Goal: Information Seeking & Learning: Learn about a topic

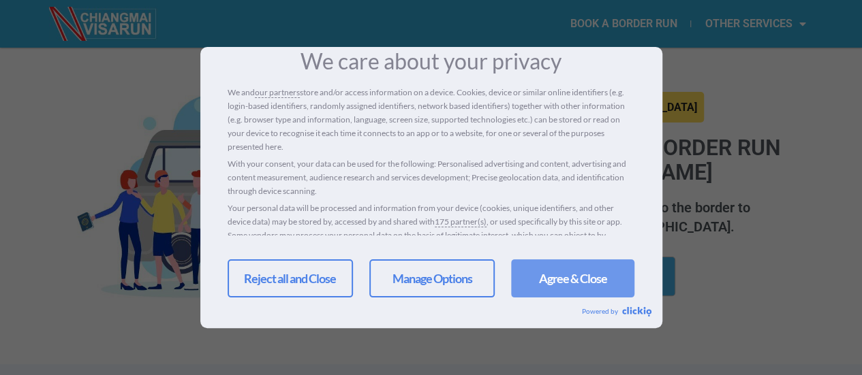
click at [550, 277] on link "Agree & Close" at bounding box center [572, 279] width 123 height 38
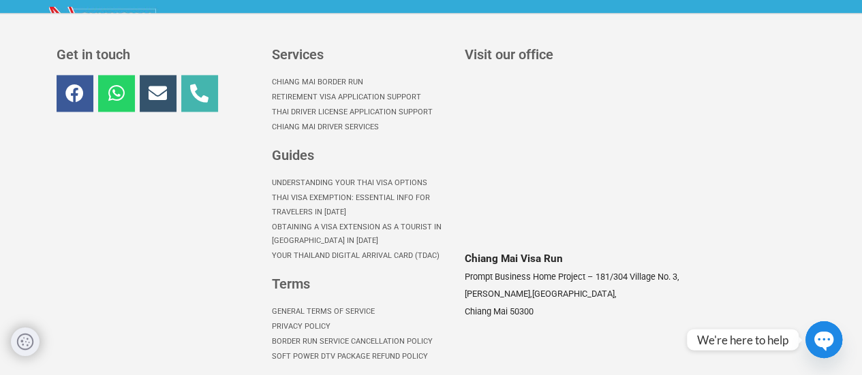
scroll to position [1079, 0]
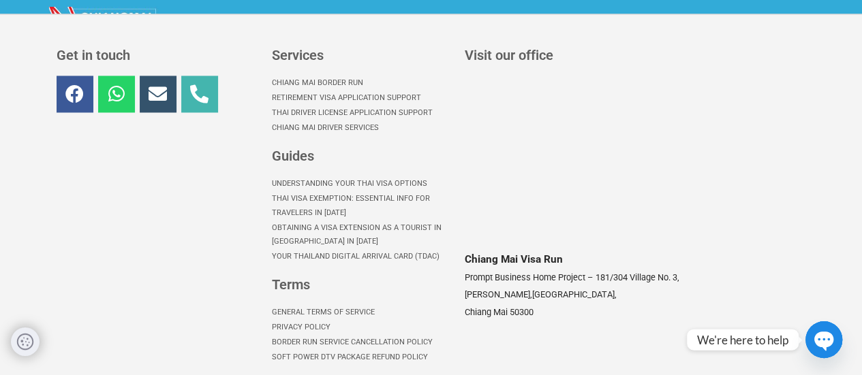
click at [309, 76] on link "Chiang Mai Border Run" at bounding box center [361, 83] width 179 height 15
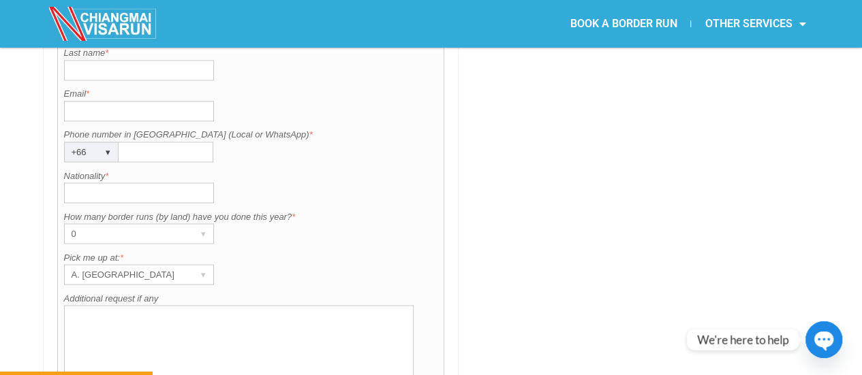
scroll to position [1141, 0]
click at [202, 264] on div "▾" at bounding box center [203, 273] width 19 height 19
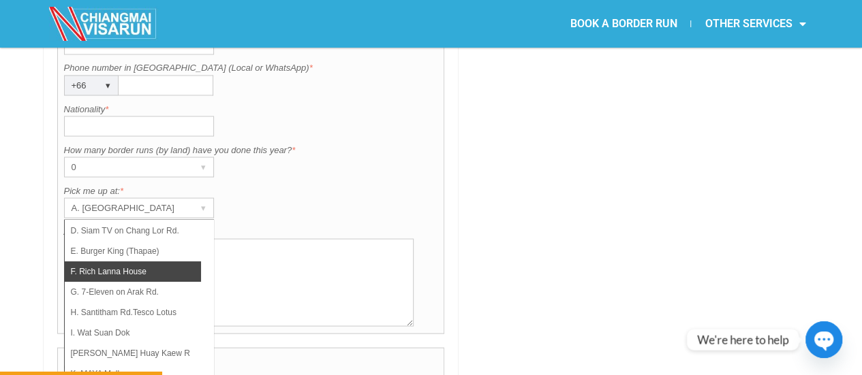
scroll to position [67, 0]
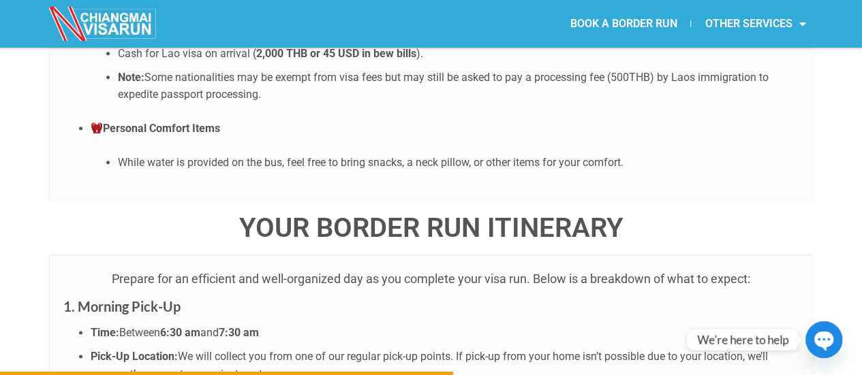
scroll to position [3376, 0]
click at [437, 325] on li "Time: Between 6:30 am and 7:30 am" at bounding box center [445, 334] width 709 height 18
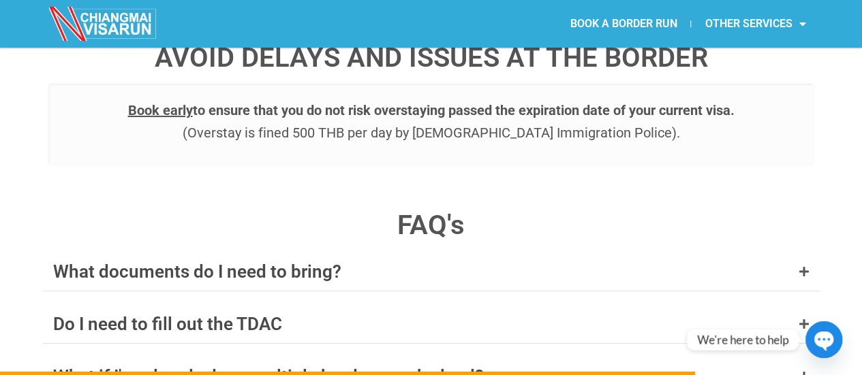
scroll to position [5185, 0]
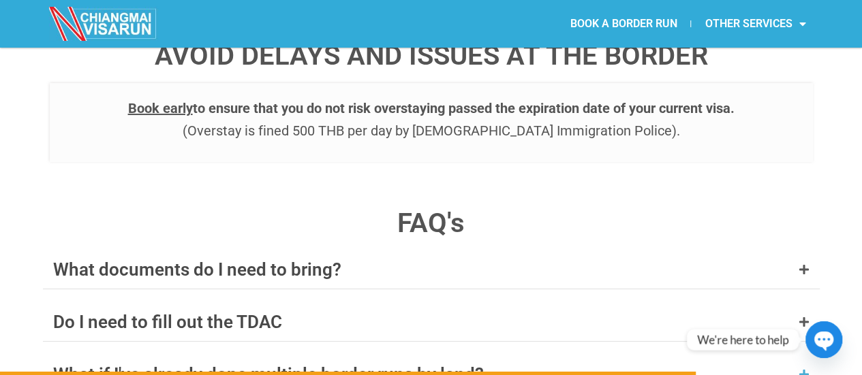
click at [548, 356] on div "What if I've already done multiple border runs by land?" at bounding box center [431, 375] width 777 height 38
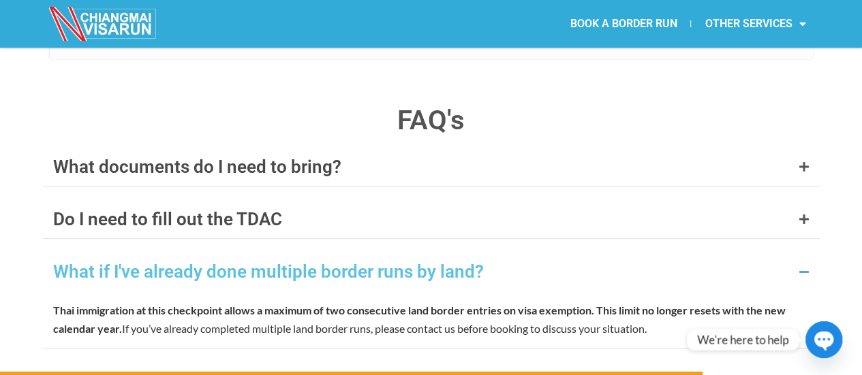
scroll to position [5289, 0]
click at [546, 362] on div "Do I need to spend 2 nights in Laos." at bounding box center [431, 381] width 777 height 38
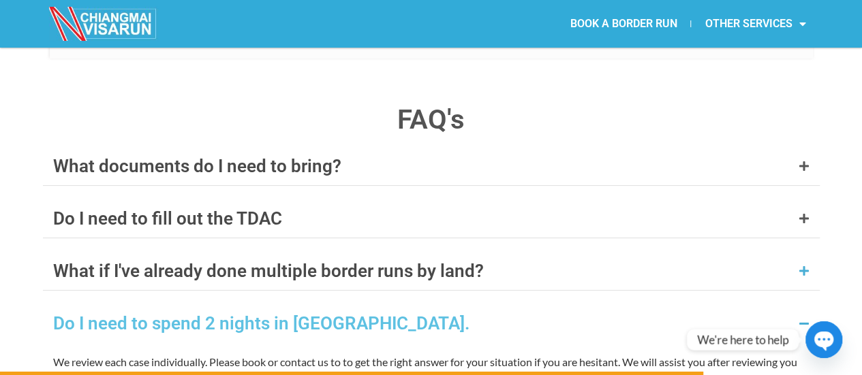
click at [578, 252] on div "What if I've already done multiple border runs by land?" at bounding box center [431, 271] width 777 height 38
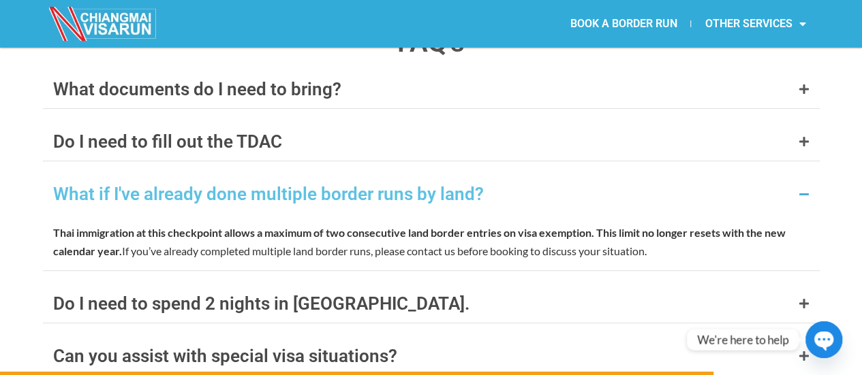
scroll to position [5366, 0]
click at [536, 284] on div "Do I need to spend 2 nights in Laos." at bounding box center [431, 303] width 777 height 38
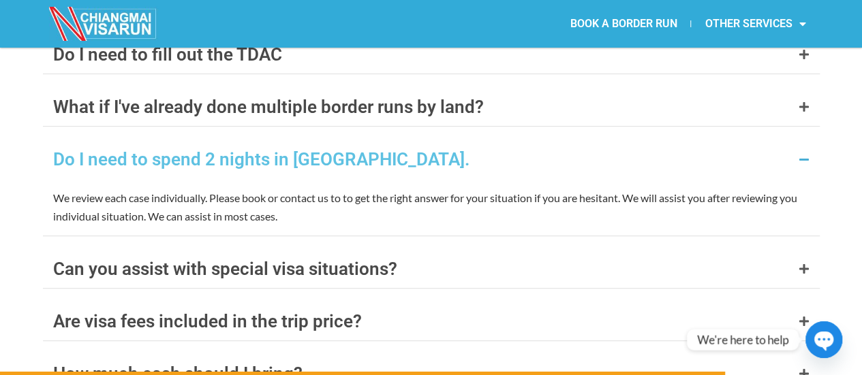
scroll to position [5453, 0]
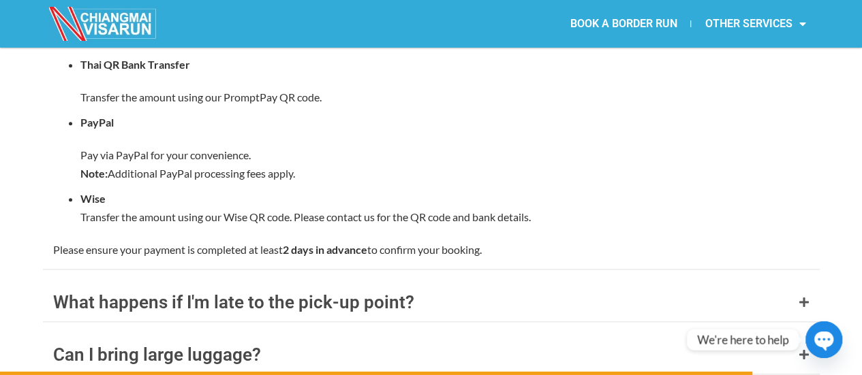
scroll to position [5889, 0]
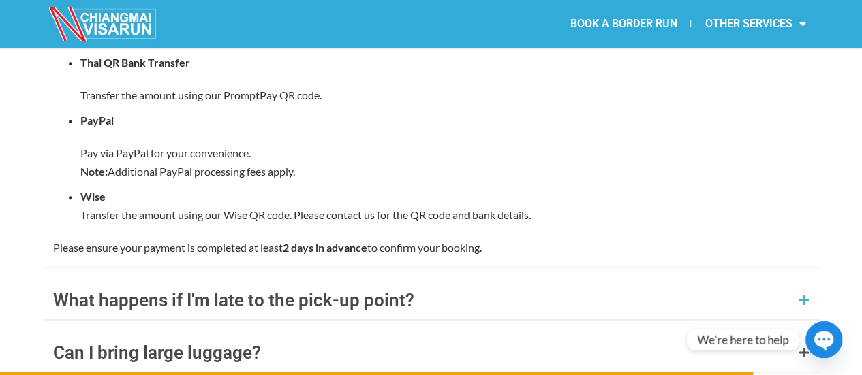
click at [504, 281] on div "What happens if I'm late to the pick-up point?" at bounding box center [431, 300] width 777 height 38
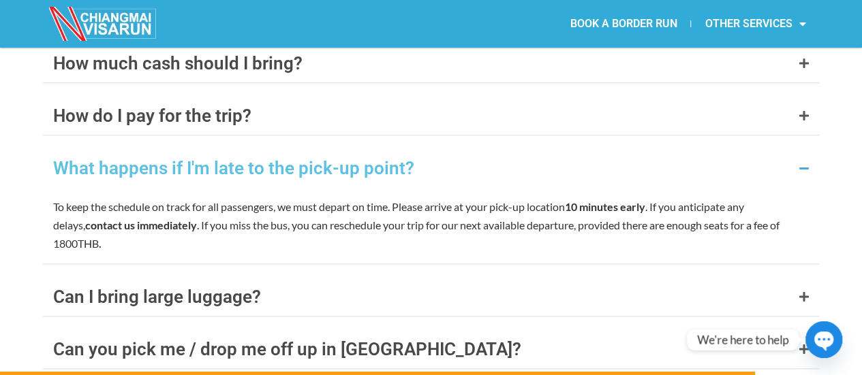
scroll to position [5708, 0]
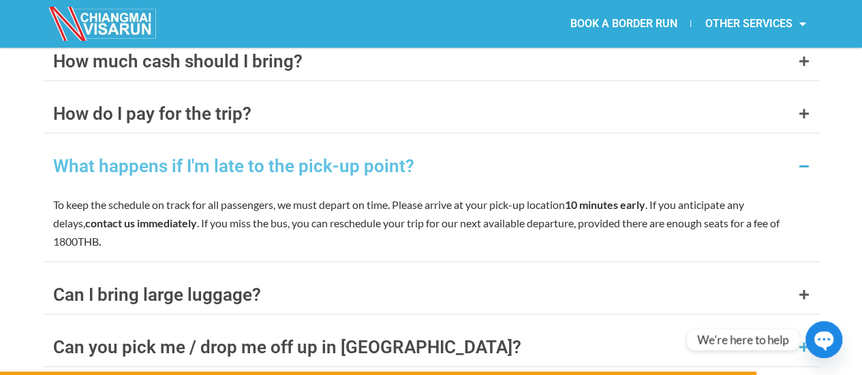
click at [433, 328] on div "Can you pick me / drop me off up in Chiang Rai?" at bounding box center [431, 347] width 777 height 38
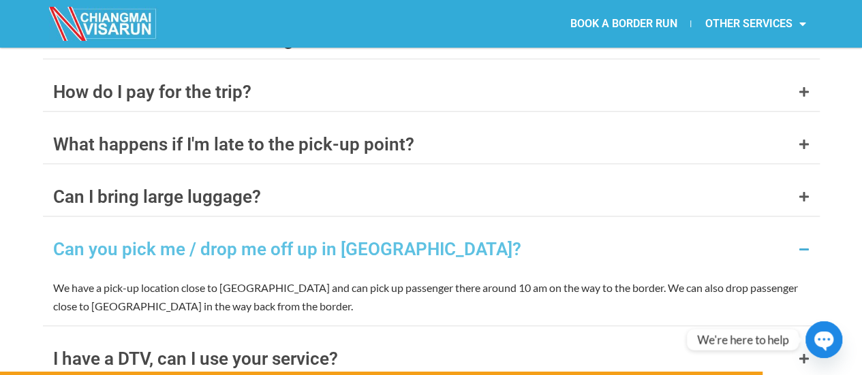
scroll to position [5738, 0]
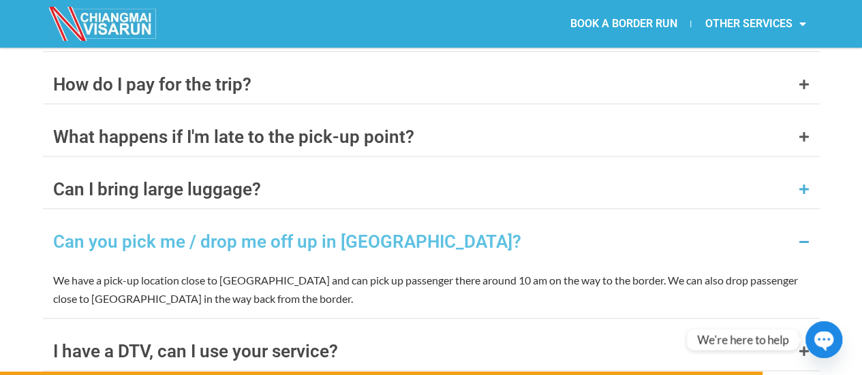
click at [422, 170] on div "Can I bring large luggage?" at bounding box center [431, 189] width 777 height 38
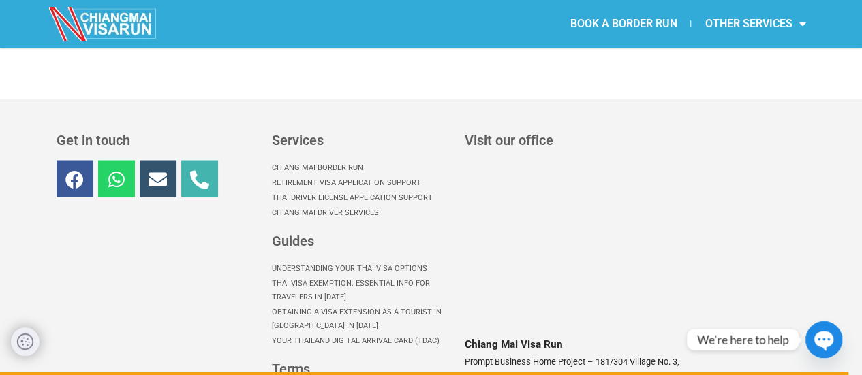
scroll to position [6381, 0]
click at [243, 215] on div "Get in touch Facebook Whatsapp Envelope Phone-alt" at bounding box center [157, 292] width 215 height 330
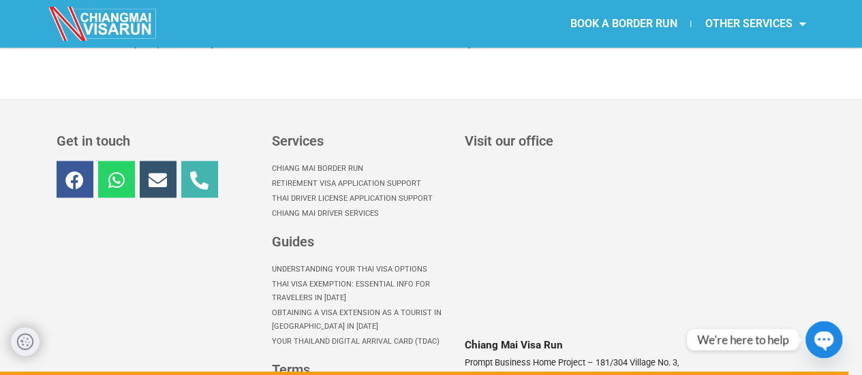
click at [243, 215] on div "Get in touch Facebook Whatsapp Envelope Phone-alt" at bounding box center [157, 292] width 215 height 330
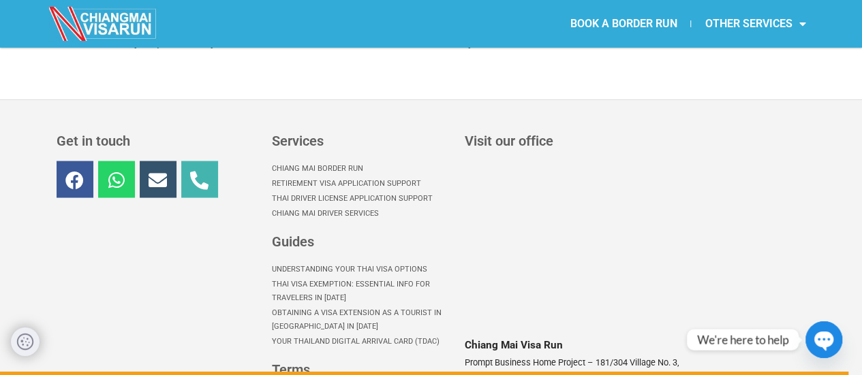
click at [243, 215] on div "Get in touch Facebook Whatsapp Envelope Phone-alt" at bounding box center [157, 292] width 215 height 330
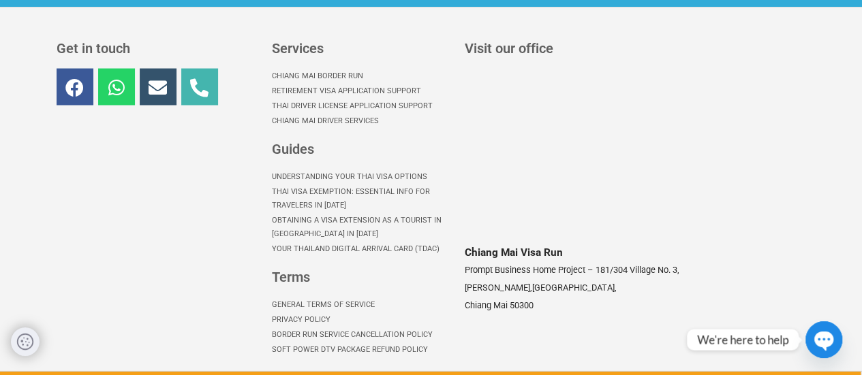
scroll to position [6470, 0]
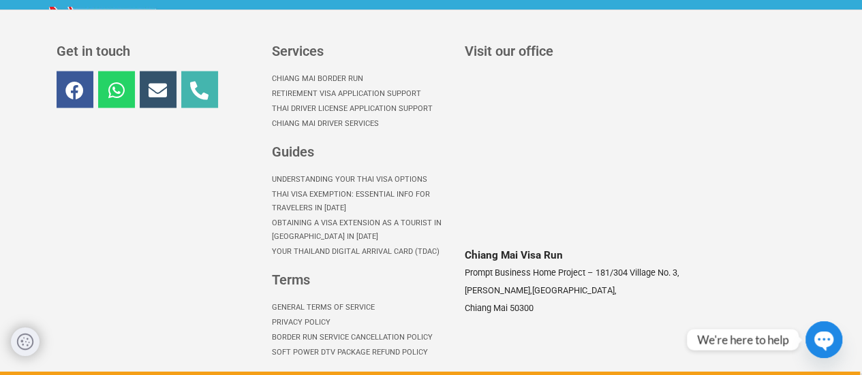
click at [320, 187] on link "Thai Visa Exemption: Essential Info for Travelers in [DATE]" at bounding box center [361, 201] width 179 height 29
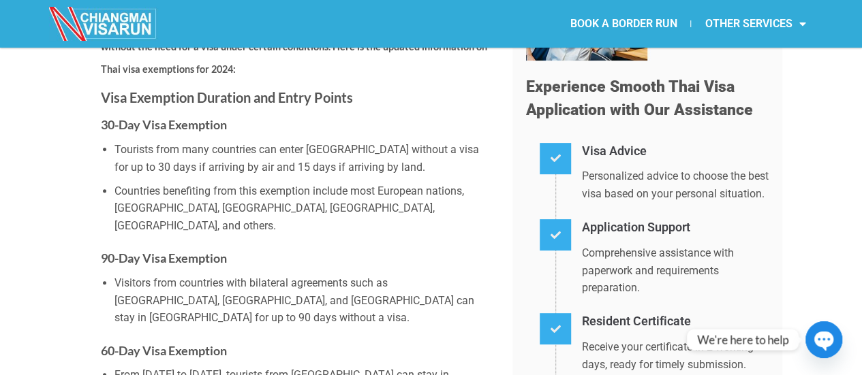
scroll to position [173, 0]
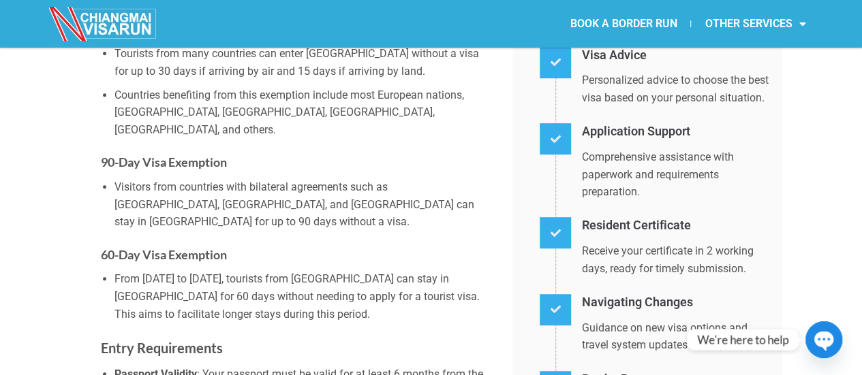
scroll to position [269, 0]
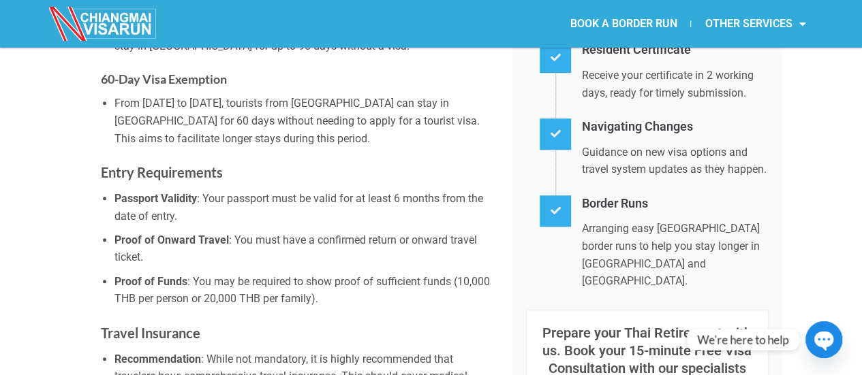
scroll to position [445, 0]
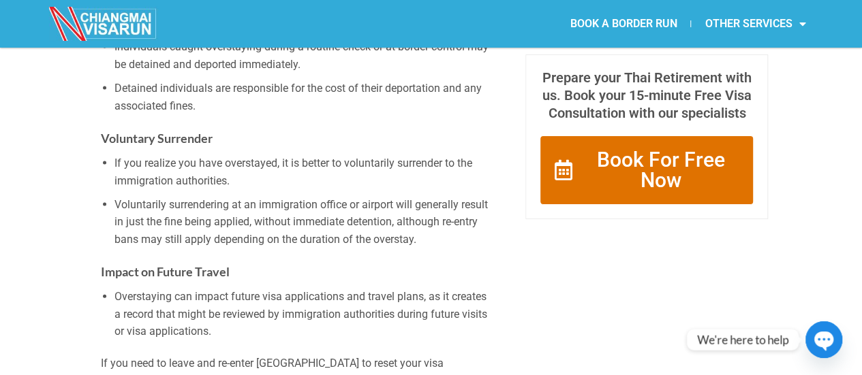
scroll to position [1361, 0]
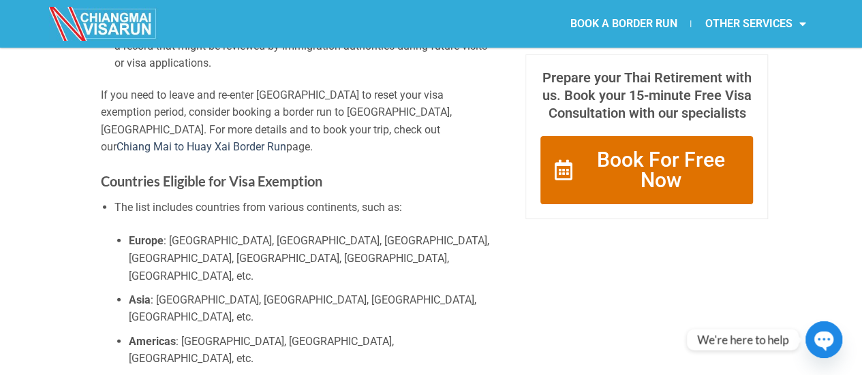
scroll to position [1630, 0]
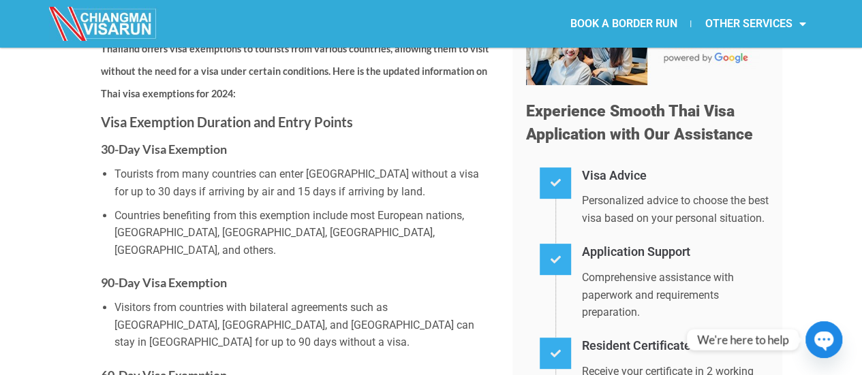
scroll to position [0, 0]
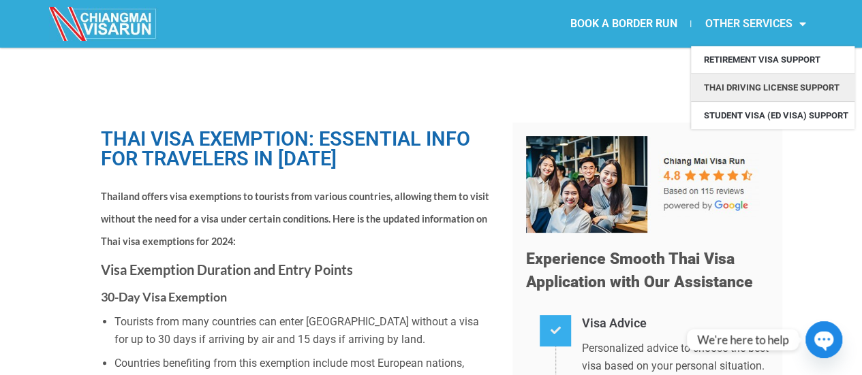
click at [730, 84] on link "Thai Driving License Support" at bounding box center [773, 87] width 164 height 27
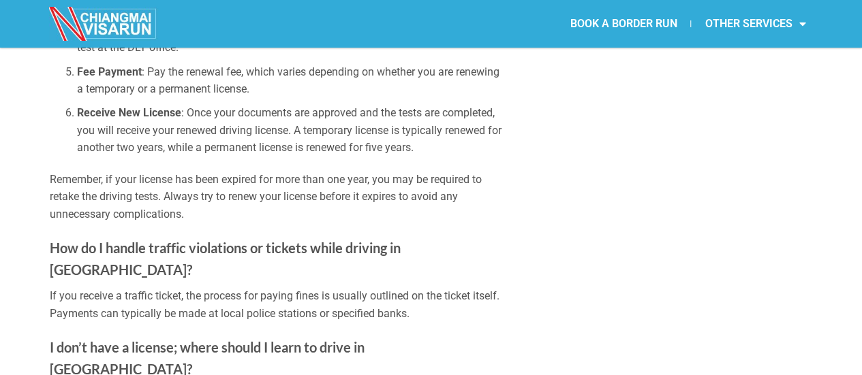
scroll to position [3202, 0]
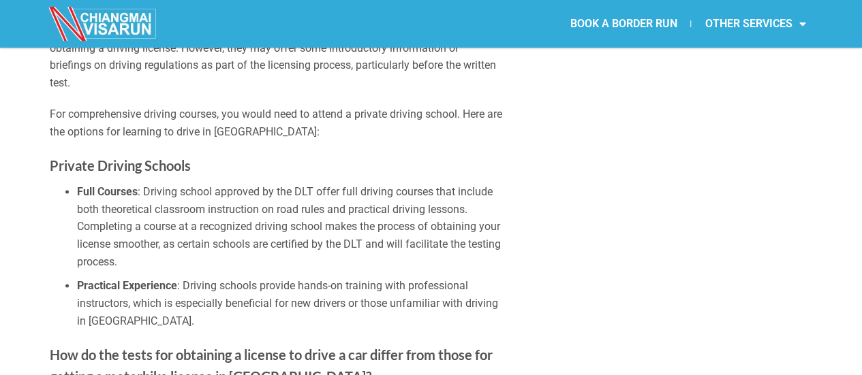
scroll to position [3585, 0]
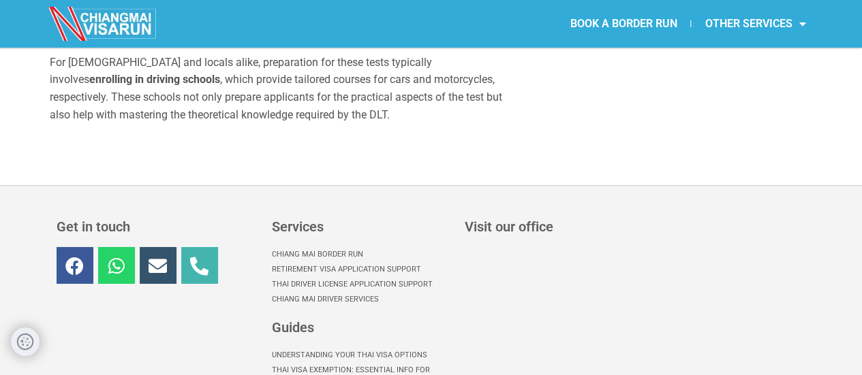
scroll to position [4838, 0]
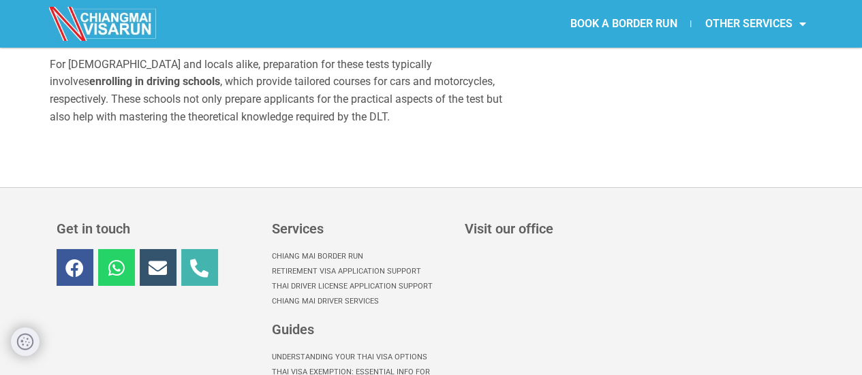
click at [326, 294] on link "Chiang Mai Driver Services" at bounding box center [361, 301] width 179 height 15
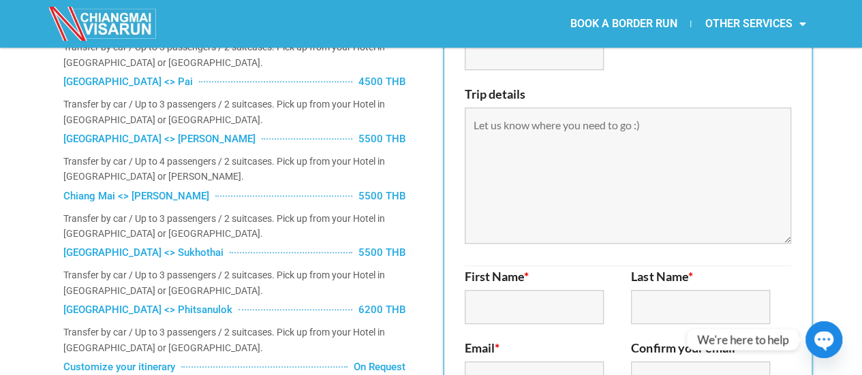
scroll to position [371, 0]
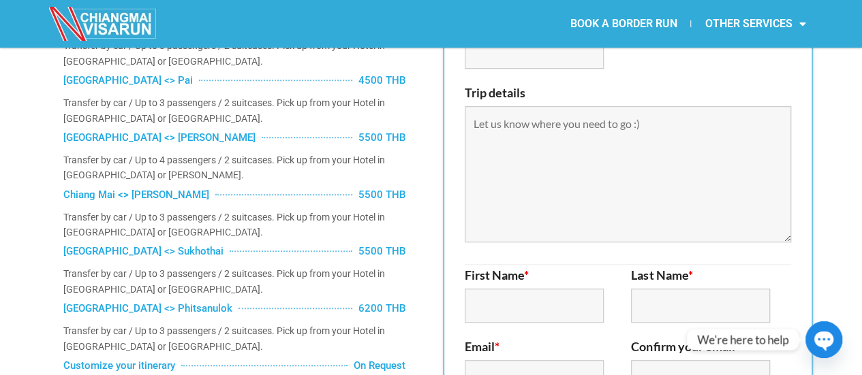
click at [326, 124] on p "Transfer by car / Up to 3 passengers / 2 suitcases. Pick up from your Hotel in …" at bounding box center [234, 110] width 343 height 31
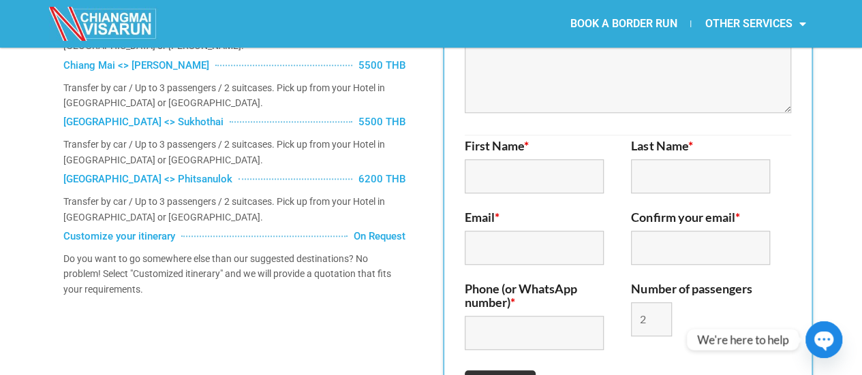
scroll to position [0, 0]
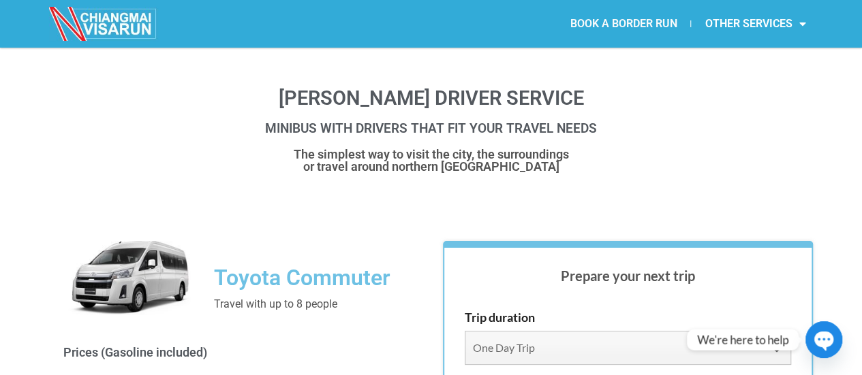
click at [637, 19] on link "BOOK A BORDER RUN" at bounding box center [623, 23] width 134 height 31
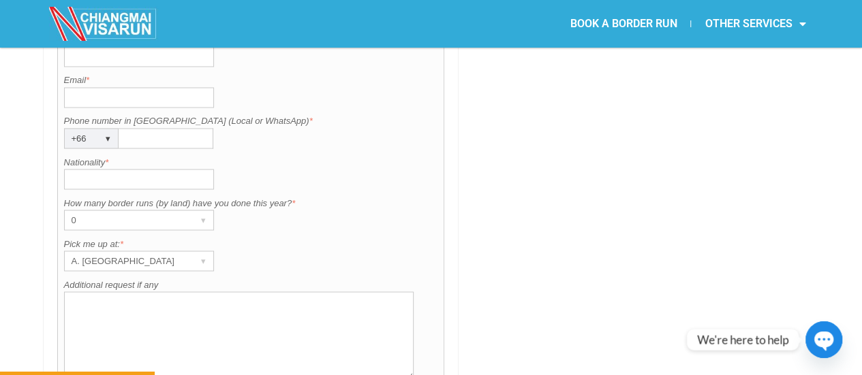
scroll to position [1155, 0]
click at [202, 210] on div "▾" at bounding box center [203, 219] width 19 height 19
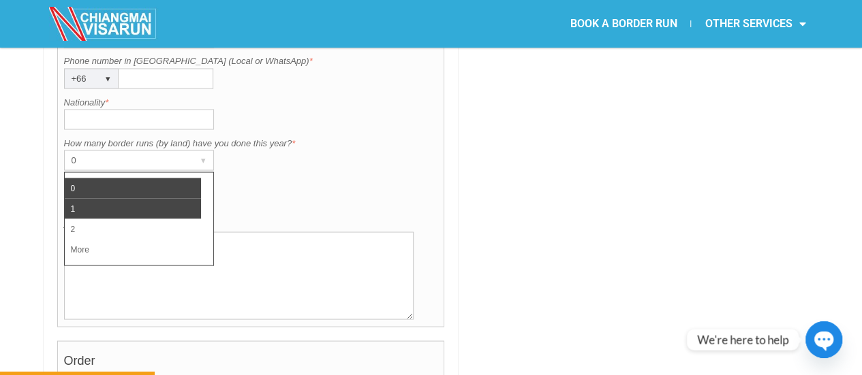
scroll to position [1216, 0]
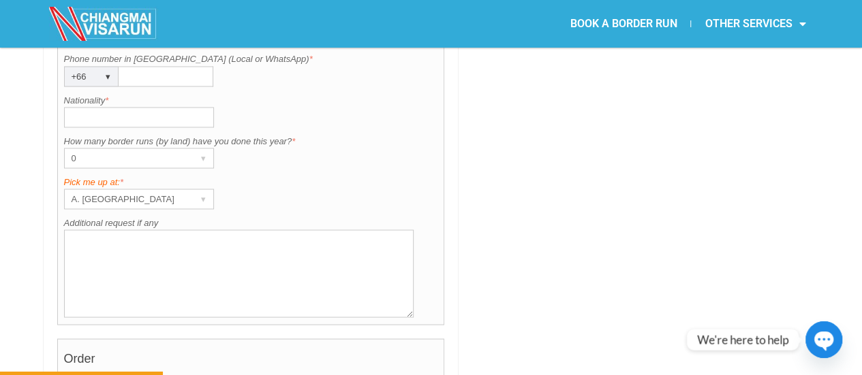
click at [341, 175] on label "Pick me up at: *" at bounding box center [251, 182] width 374 height 14
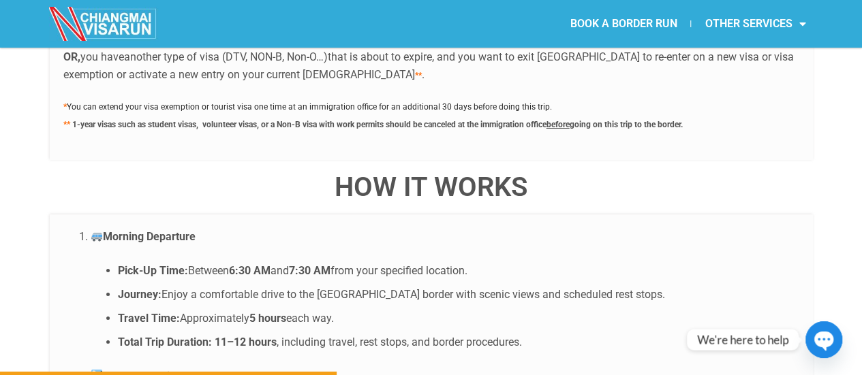
scroll to position [2524, 0]
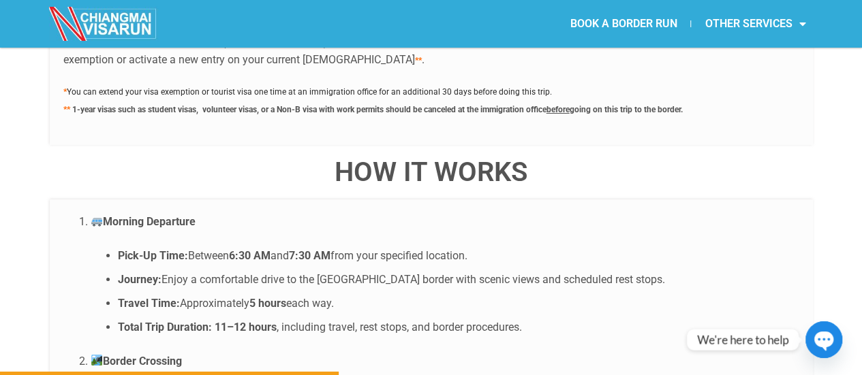
click at [114, 25] on img at bounding box center [103, 24] width 109 height 34
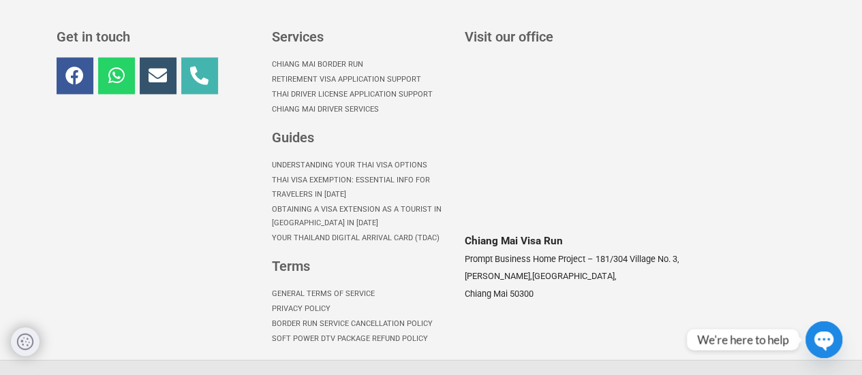
scroll to position [1100, 0]
